Goal: Transaction & Acquisition: Obtain resource

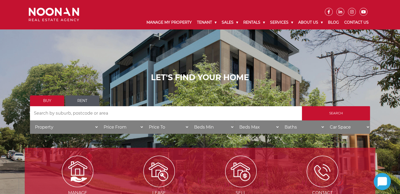
click at [82, 99] on link "Rent" at bounding box center [82, 100] width 34 height 11
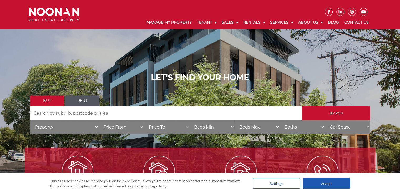
click at [90, 102] on link "Rent" at bounding box center [82, 100] width 34 height 11
click at [88, 99] on link "Rent" at bounding box center [82, 100] width 34 height 11
click at [58, 98] on link "Buy" at bounding box center [47, 100] width 34 height 11
click at [88, 97] on link "Rent" at bounding box center [82, 100] width 34 height 11
click at [91, 115] on input "Search by Address" at bounding box center [166, 113] width 272 height 14
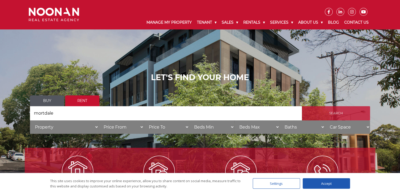
type input "mortdale"
click at [337, 116] on input "Search" at bounding box center [336, 113] width 68 height 14
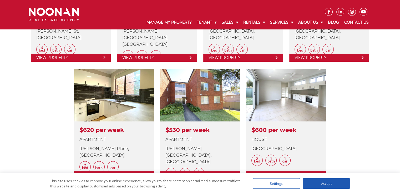
drag, startPoint x: 403, startPoint y: 84, endPoint x: 403, endPoint y: 115, distance: 31.0
click at [400, 115] on html "Manage My Property Tenant Urgent & Emergency Repairs Repairs and Maintenance Re…" at bounding box center [200, 52] width 400 height 581
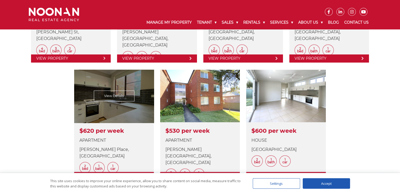
click at [117, 96] on link at bounding box center [114, 125] width 80 height 110
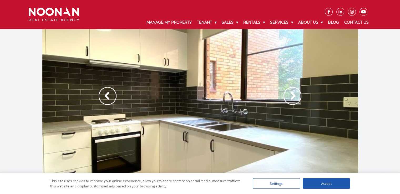
click at [103, 95] on img at bounding box center [108, 96] width 18 height 18
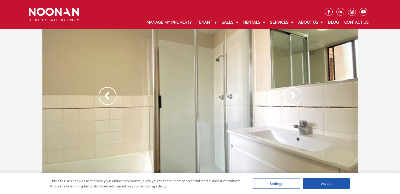
click at [103, 95] on img at bounding box center [108, 96] width 18 height 18
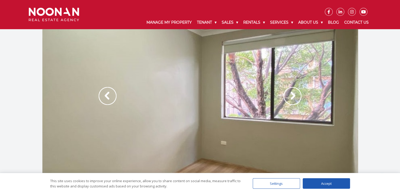
click at [103, 95] on img at bounding box center [108, 96] width 18 height 18
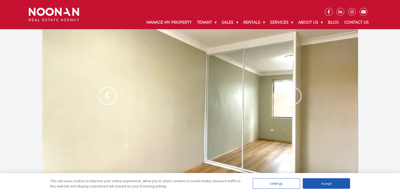
click at [103, 95] on img at bounding box center [108, 96] width 18 height 18
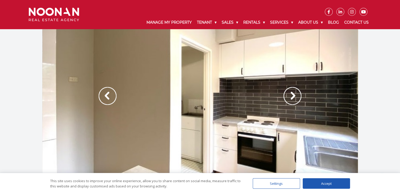
click at [103, 95] on img at bounding box center [108, 96] width 18 height 18
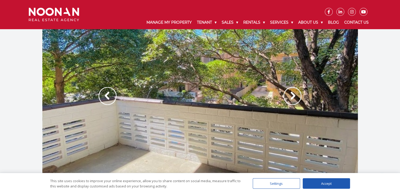
click at [103, 95] on img at bounding box center [108, 96] width 18 height 18
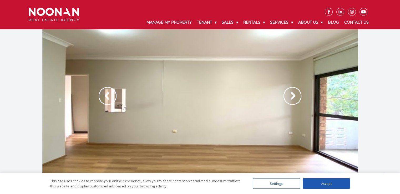
click at [103, 95] on img at bounding box center [108, 96] width 18 height 18
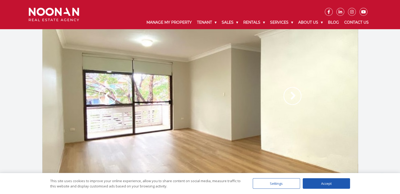
click at [103, 95] on img at bounding box center [108, 96] width 18 height 18
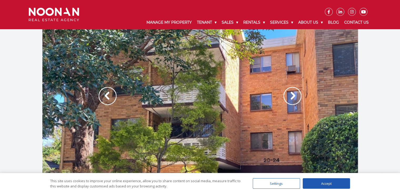
click at [103, 95] on img at bounding box center [108, 96] width 18 height 18
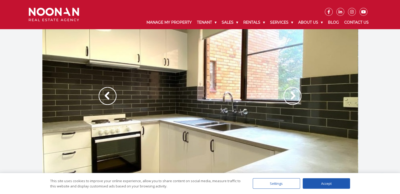
click at [103, 95] on img at bounding box center [108, 96] width 18 height 18
